Goal: Information Seeking & Learning: Learn about a topic

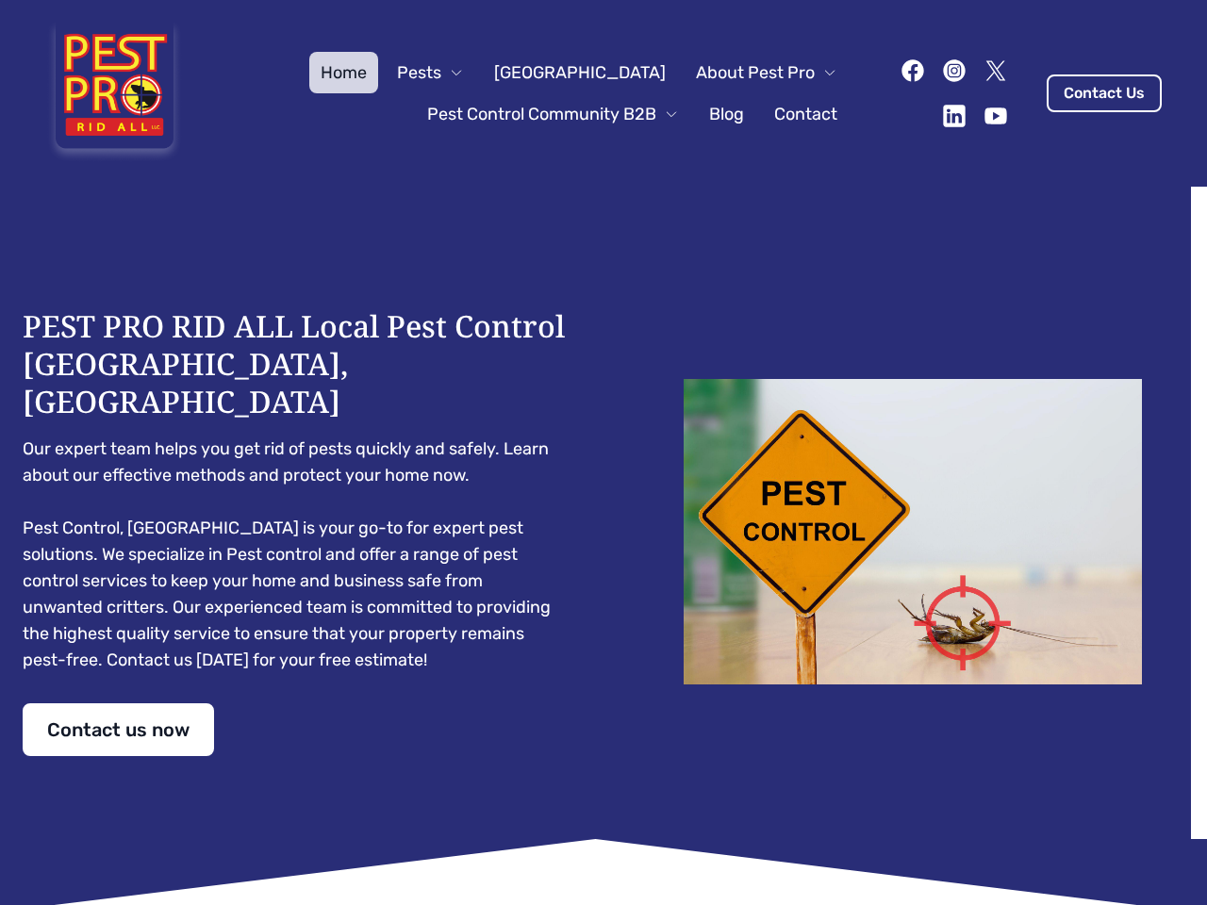
click at [603, 452] on div "PEST PRO RID ALL Local Pest Control [GEOGRAPHIC_DATA], [GEOGRAPHIC_DATA] Our ex…" at bounding box center [603, 531] width 1161 height 449
click at [441, 73] on span "Pests" at bounding box center [419, 72] width 44 height 26
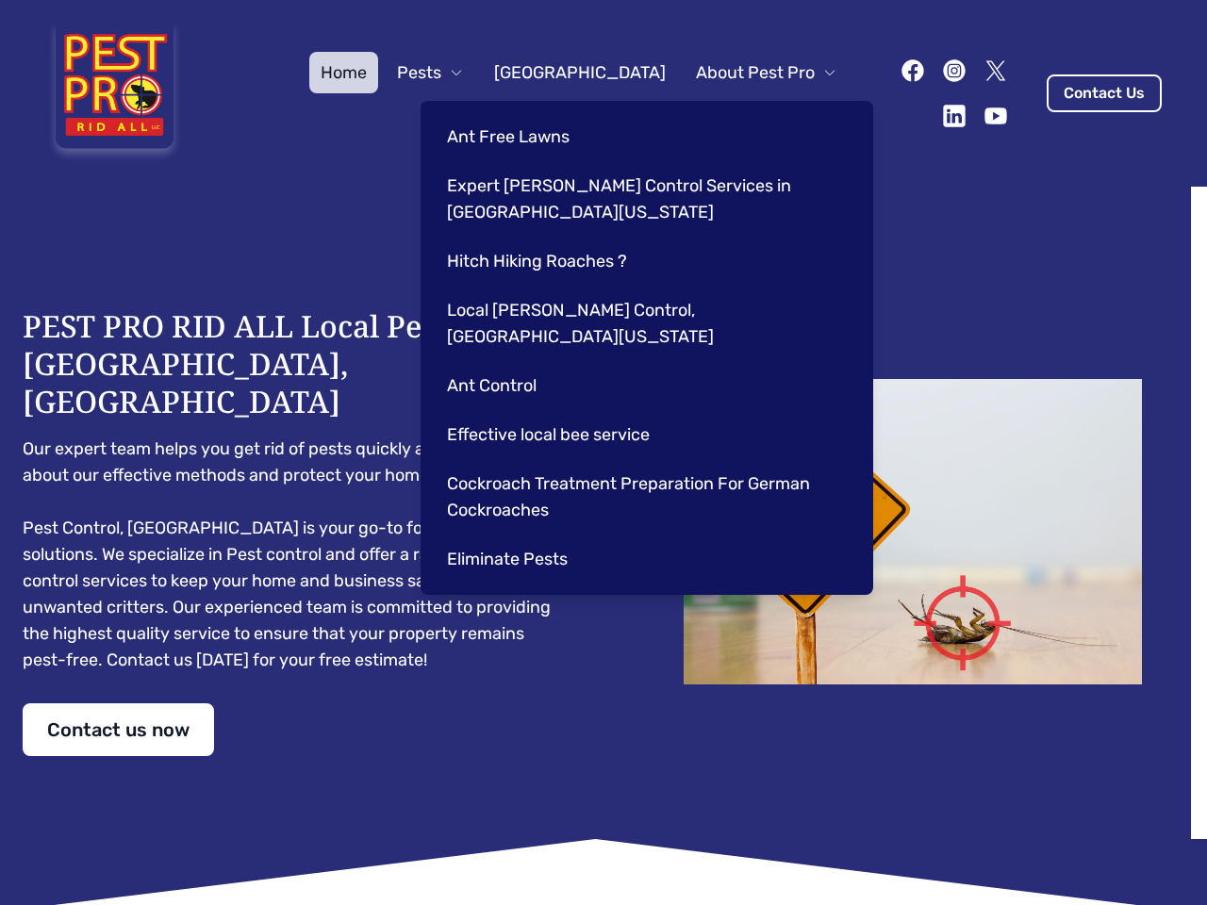
click at [747, 73] on span "About Pest Pro" at bounding box center [755, 72] width 119 height 26
click at [534, 114] on div "Ant Free Lawns Expert [PERSON_NAME] Control Services in [GEOGRAPHIC_DATA] [US_S…" at bounding box center [646, 348] width 452 height 494
